Goal: Book appointment/travel/reservation

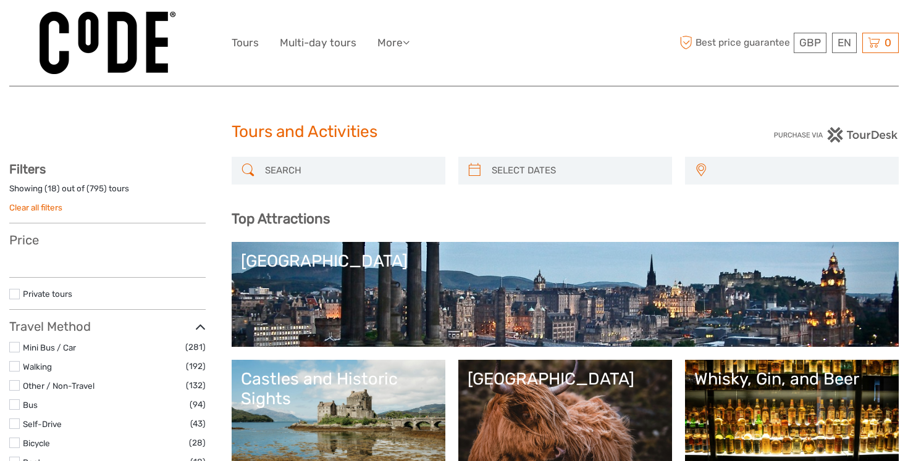
select select
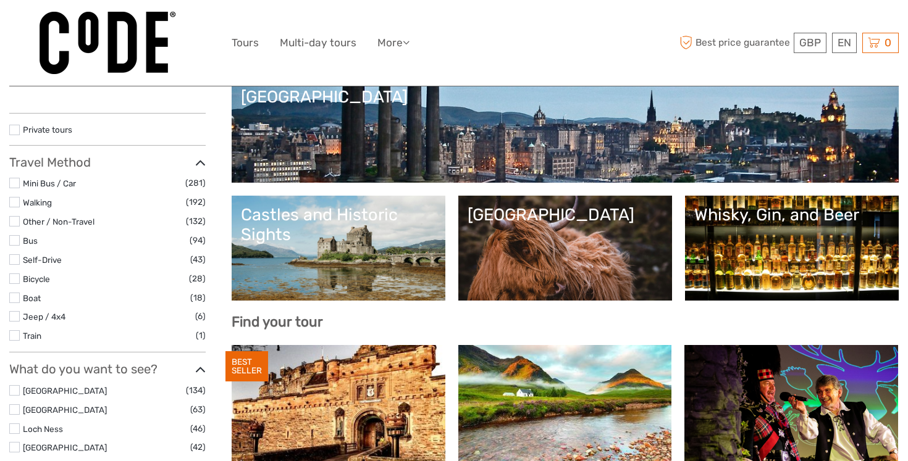
scroll to position [165, 0]
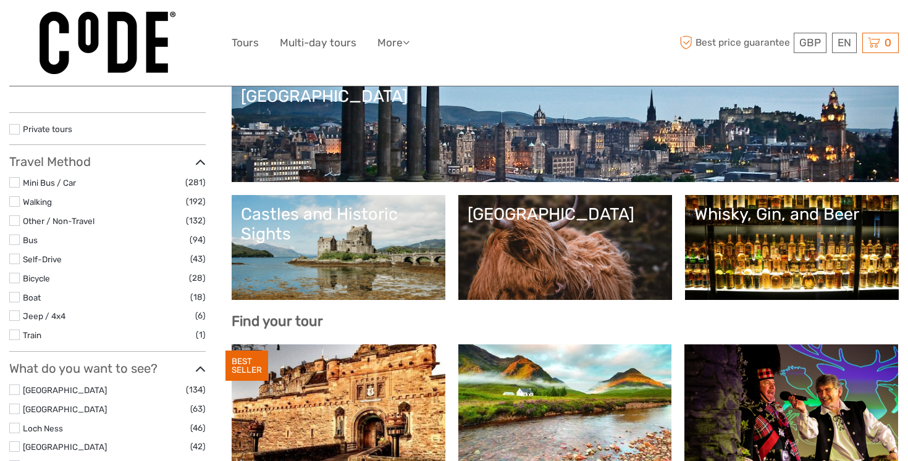
select select
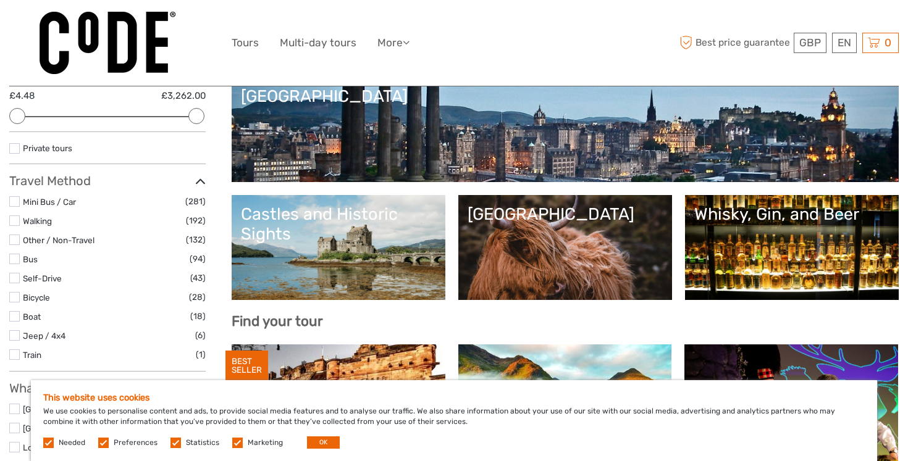
scroll to position [0, 0]
click at [317, 442] on button "OK" at bounding box center [323, 443] width 33 height 12
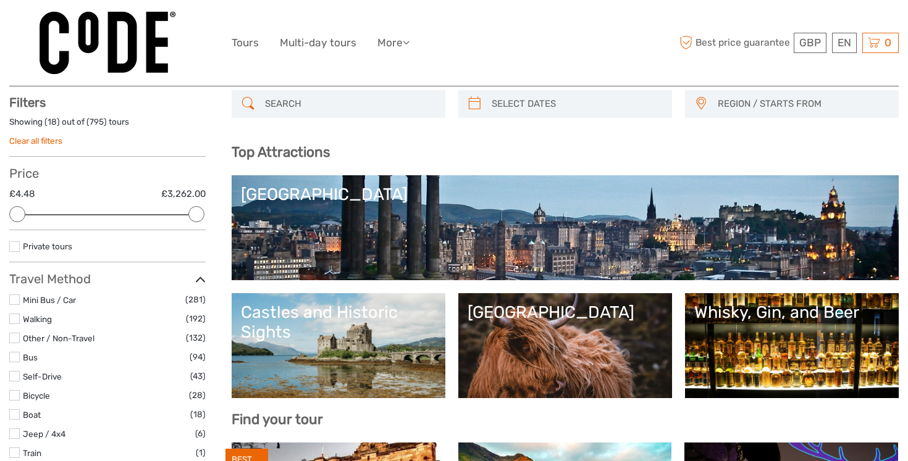
scroll to position [67, 0]
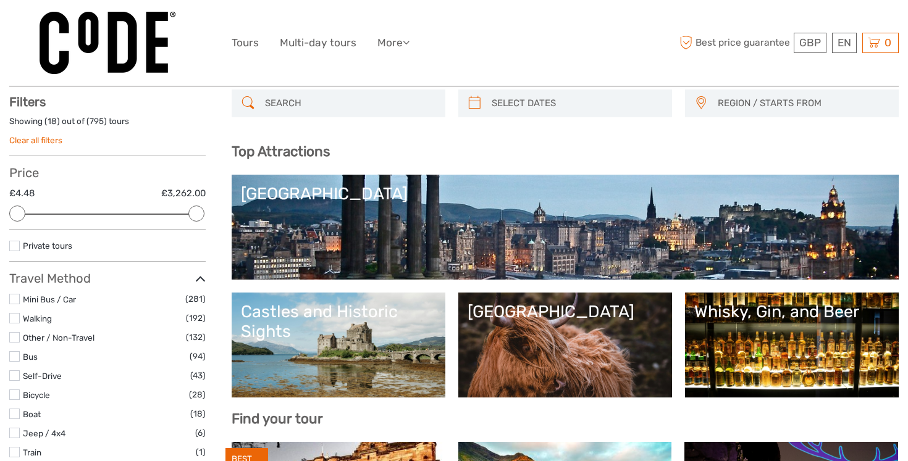
click at [492, 370] on link "[GEOGRAPHIC_DATA]" at bounding box center [565, 345] width 195 height 86
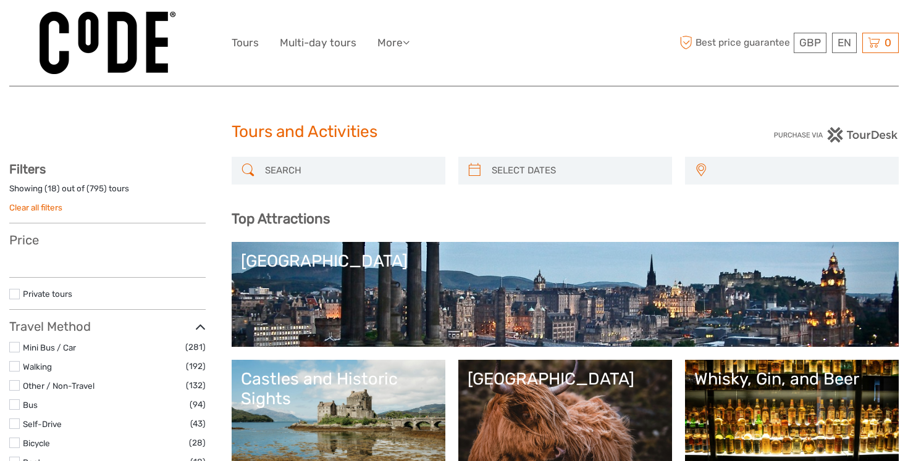
select select
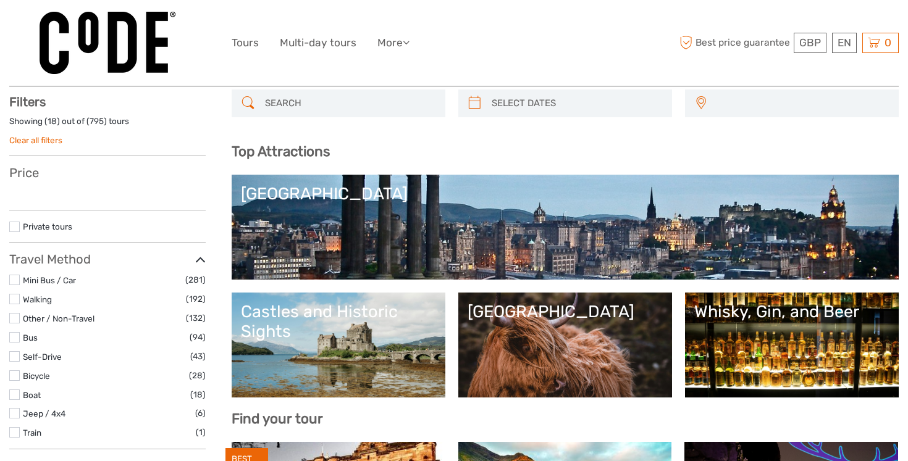
select select
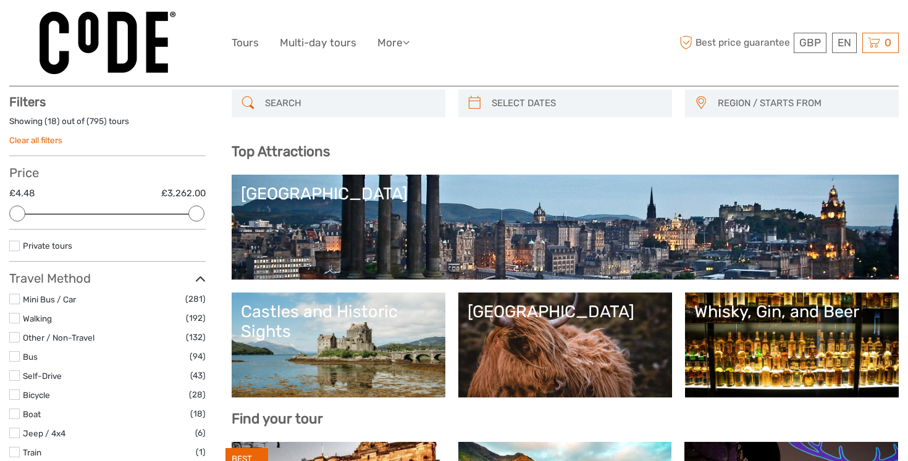
click at [753, 356] on link "Whisky, Gin, and Beer" at bounding box center [791, 345] width 195 height 86
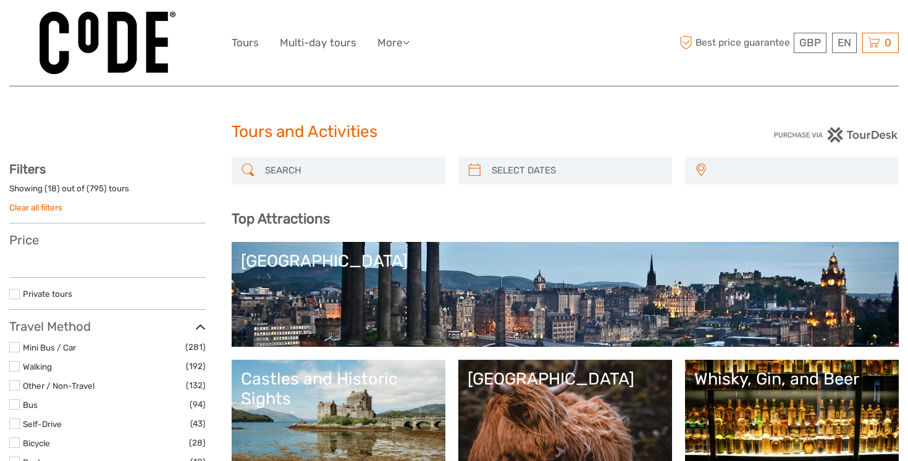
select select
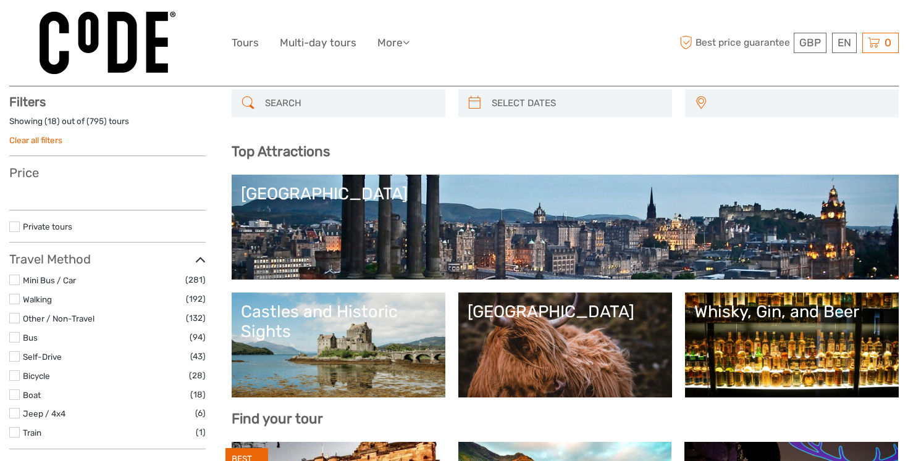
select select
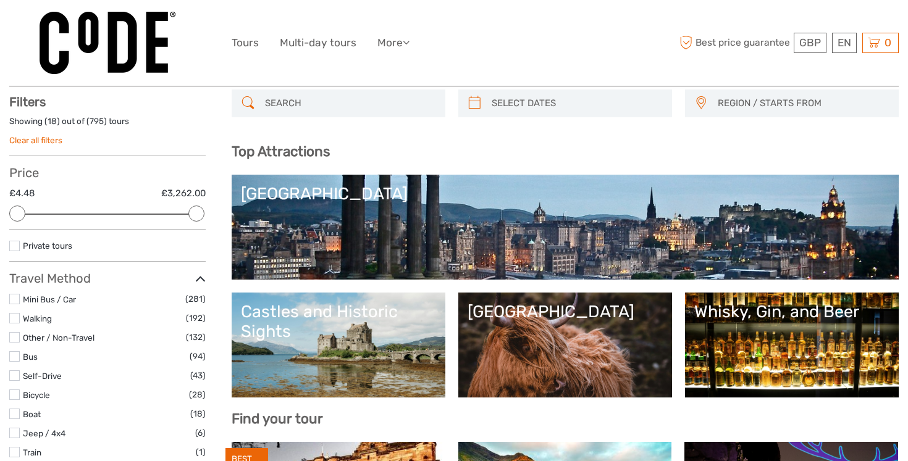
scroll to position [0, 0]
